Goal: Find specific page/section: Find specific page/section

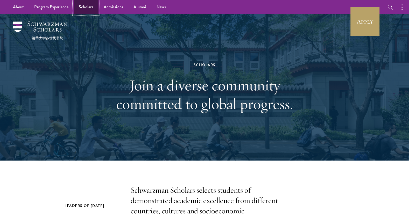
click at [83, 7] on link "Scholars" at bounding box center [86, 7] width 25 height 14
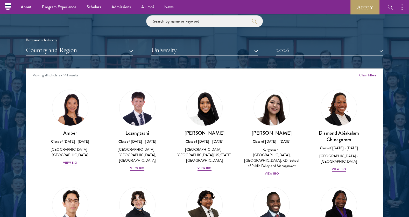
scroll to position [617, 0]
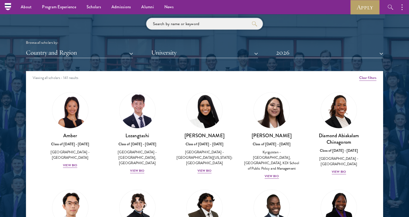
click at [200, 25] on input "search" at bounding box center [204, 24] width 117 height 12
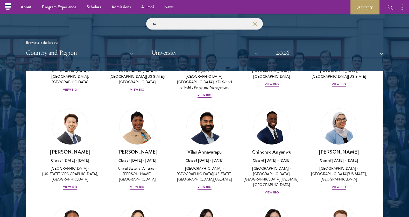
scroll to position [116, 0]
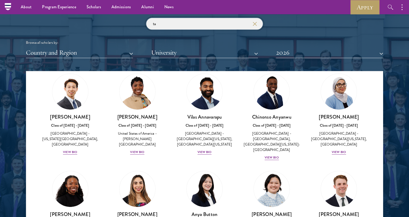
type input "t"
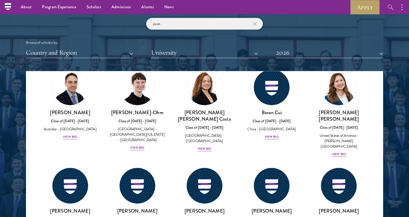
scroll to position [19, 0]
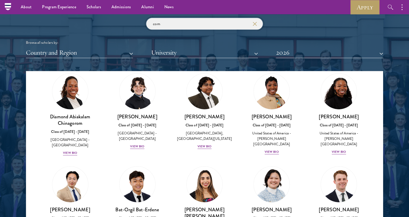
type input "comp"
